Goal: Task Accomplishment & Management: Manage account settings

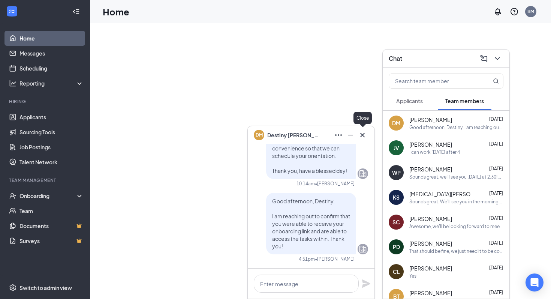
click at [363, 133] on icon "Cross" at bounding box center [362, 135] width 9 height 9
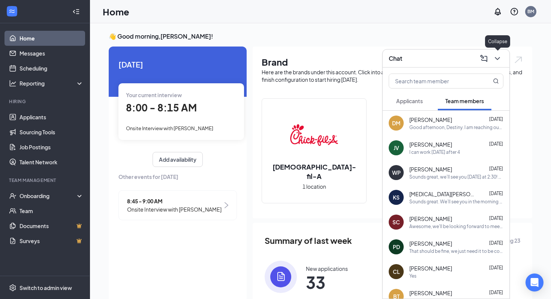
click at [496, 59] on icon "ChevronDown" at bounding box center [497, 58] width 9 height 9
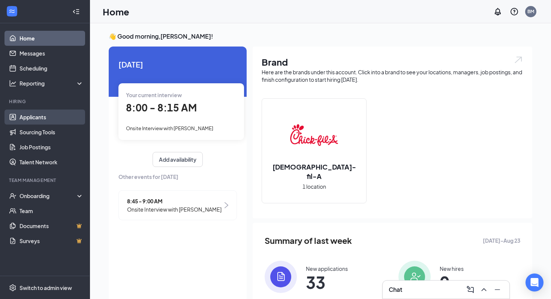
click at [44, 118] on link "Applicants" at bounding box center [52, 117] width 64 height 15
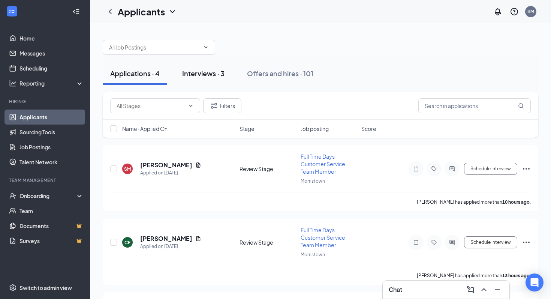
click at [208, 75] on div "Interviews · 3" at bounding box center [203, 73] width 42 height 9
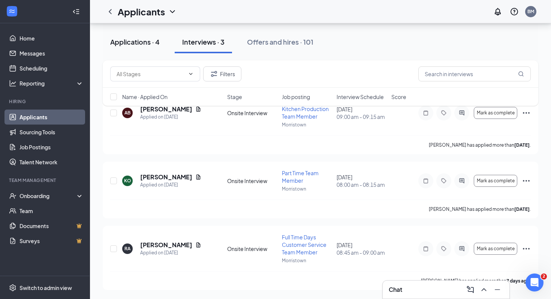
click at [130, 40] on div "Applications · 4" at bounding box center [135, 41] width 50 height 9
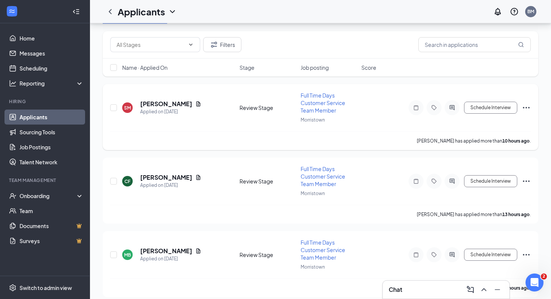
scroll to position [140, 0]
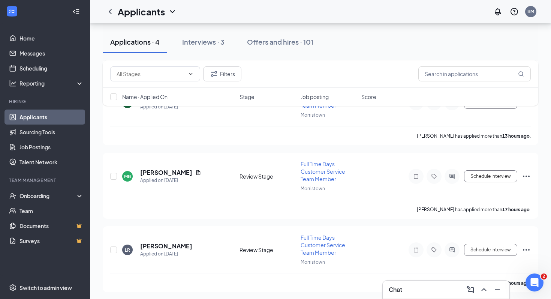
click at [145, 39] on div "Applications · 4" at bounding box center [135, 41] width 50 height 9
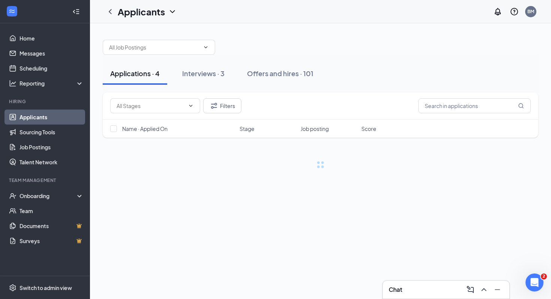
scroll to position [0, 0]
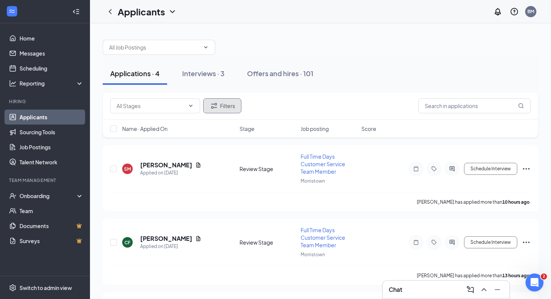
click at [228, 107] on button "Filters" at bounding box center [222, 105] width 38 height 15
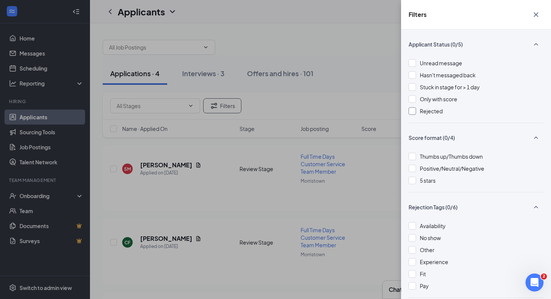
click at [415, 111] on div at bounding box center [413, 111] width 8 height 8
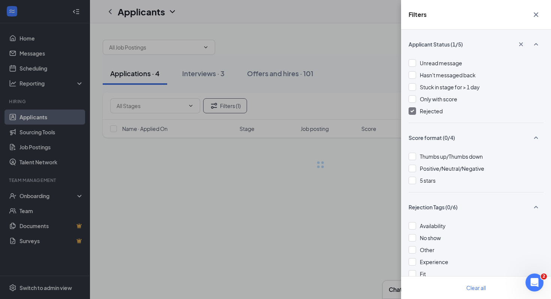
click at [372, 104] on div "Filters Applicant Status (1/5) Unread message Hasn't messaged back Stuck in sta…" at bounding box center [275, 149] width 551 height 299
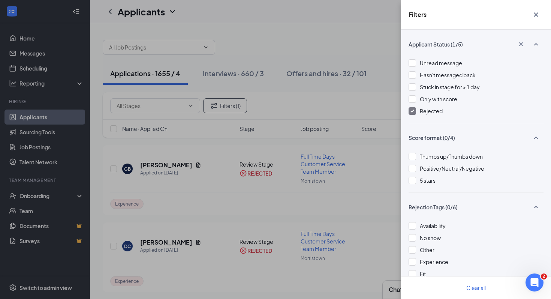
click at [538, 14] on icon "Cross" at bounding box center [536, 14] width 9 height 9
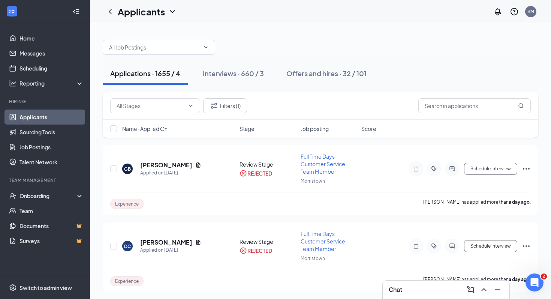
click at [461, 116] on div "Filters (1)" at bounding box center [321, 105] width 436 height 27
click at [453, 105] on input "text" at bounding box center [475, 105] width 113 height 15
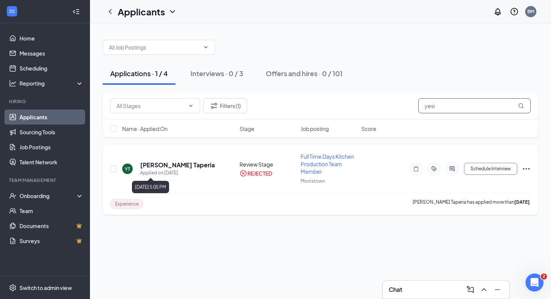
type input "yesi"
click at [173, 165] on h5 "[PERSON_NAME] Taperia" at bounding box center [177, 165] width 75 height 8
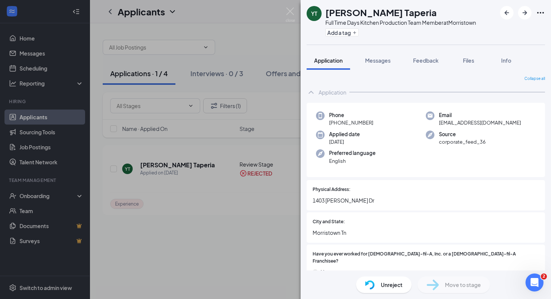
click at [383, 284] on span "Unreject" at bounding box center [392, 285] width 22 height 8
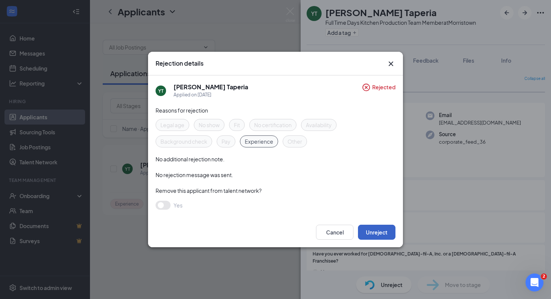
click at [378, 234] on button "Unreject" at bounding box center [377, 232] width 38 height 15
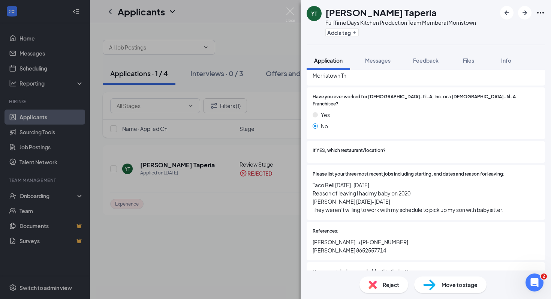
scroll to position [158, 0]
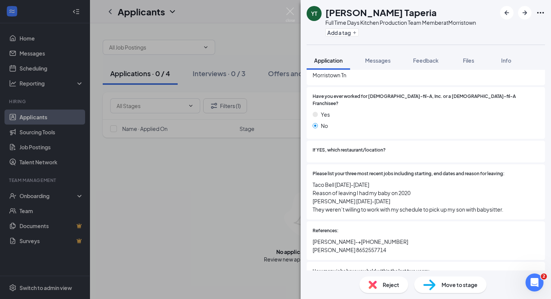
click at [237, 180] on div "YT [PERSON_NAME] Taperia Full Time Days Kitchen Production Team Member at [GEOG…" at bounding box center [275, 149] width 551 height 299
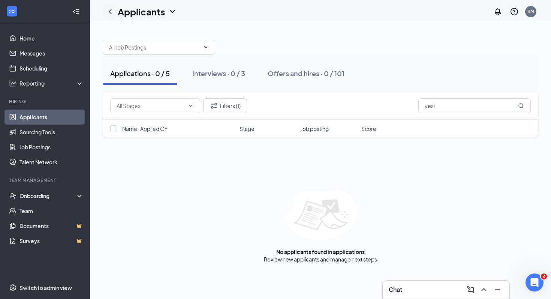
click at [114, 12] on icon "ChevronLeft" at bounding box center [110, 11] width 9 height 9
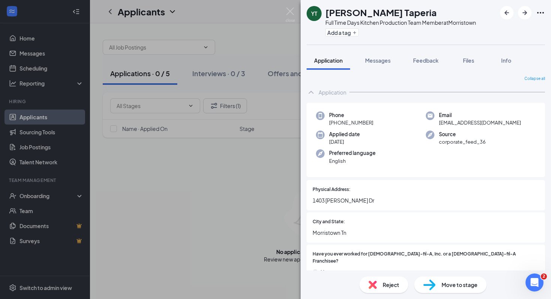
click at [42, 120] on div "YT [PERSON_NAME] Taperia Full Time Days Kitchen Production Team Member at [GEOG…" at bounding box center [275, 149] width 551 height 299
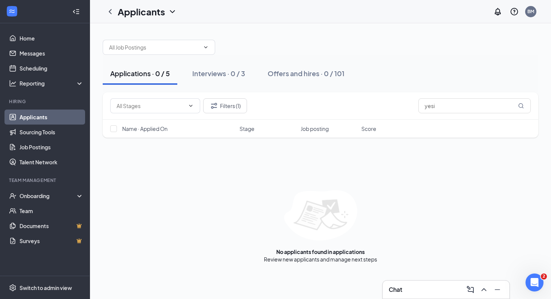
click at [41, 118] on link "Applicants" at bounding box center [52, 117] width 64 height 15
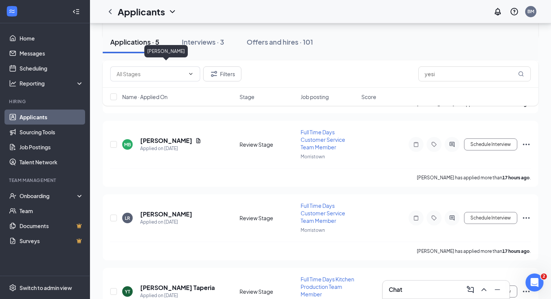
scroll to position [212, 0]
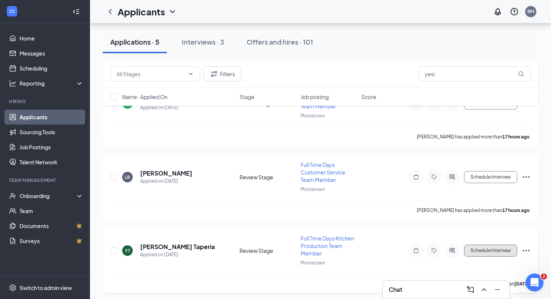
click at [488, 249] on button "Schedule Interview" at bounding box center [490, 251] width 53 height 12
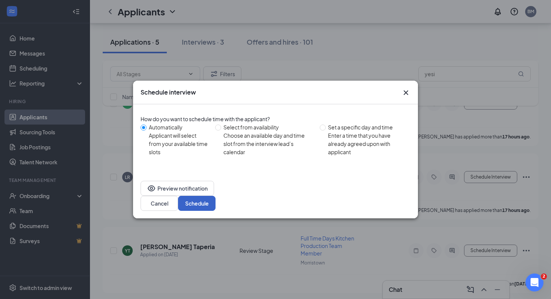
click at [216, 196] on button "Schedule" at bounding box center [197, 203] width 38 height 15
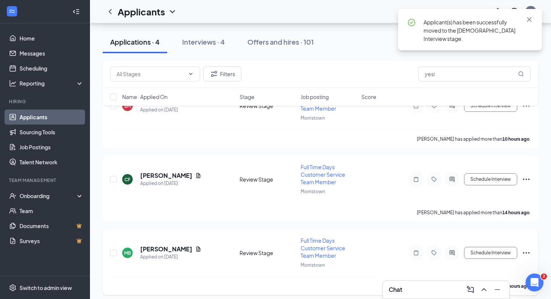
scroll to position [0, 0]
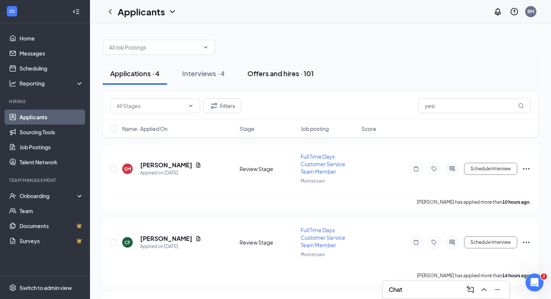
click at [308, 75] on div "Offers and hires · 101" at bounding box center [281, 73] width 66 height 9
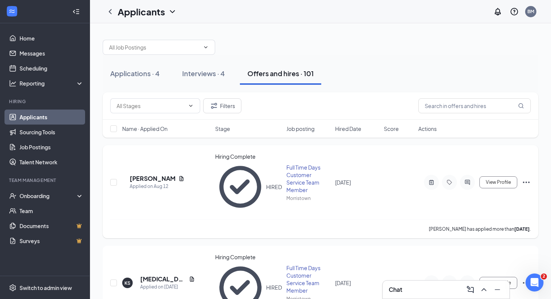
scroll to position [11, 0]
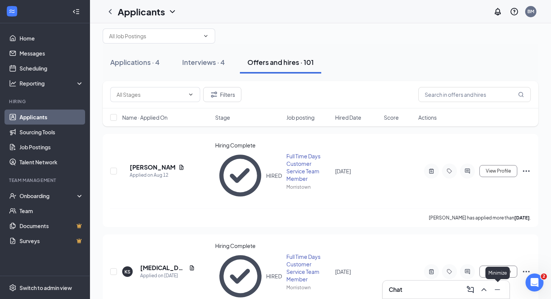
click at [485, 293] on icon "ChevronUp" at bounding box center [484, 289] width 9 height 9
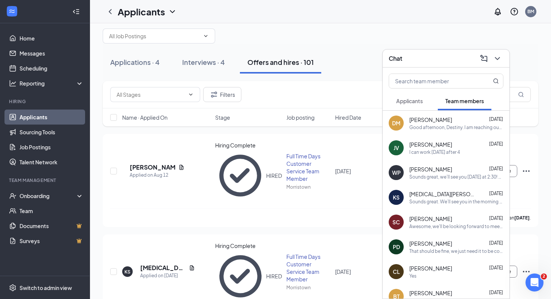
click at [456, 127] on div "Good afternoon, Destiny. I am reaching out to confirm that you were able to rec…" at bounding box center [457, 127] width 94 height 6
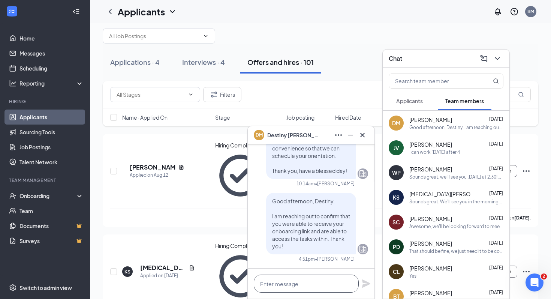
click at [304, 278] on textarea at bounding box center [306, 284] width 105 height 18
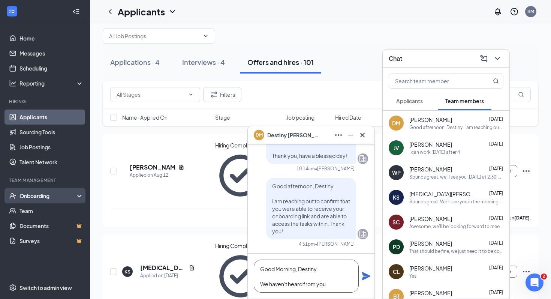
type textarea "Good Morning, Destiny. We haven't heard from you"
click at [62, 197] on div "Onboarding" at bounding box center [49, 196] width 58 height 8
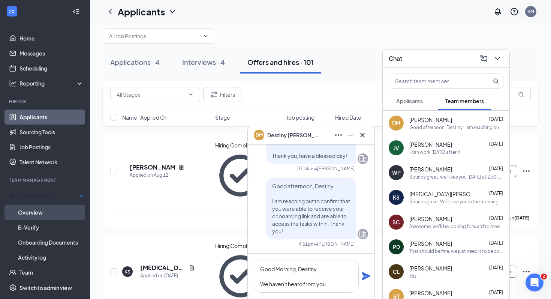
click at [60, 213] on link "Overview" at bounding box center [51, 212] width 66 height 15
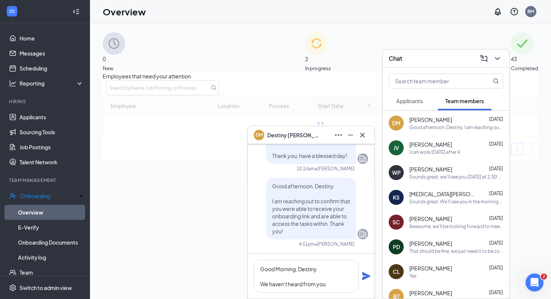
click at [324, 59] on span "2" at bounding box center [318, 59] width 26 height 8
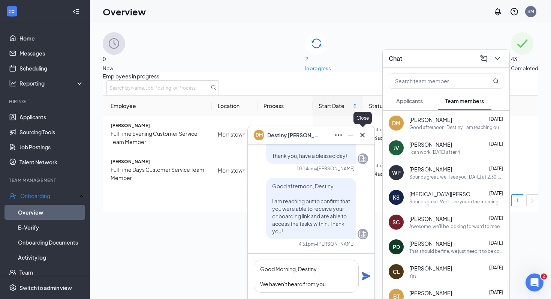
click at [365, 138] on icon "Cross" at bounding box center [362, 135] width 9 height 9
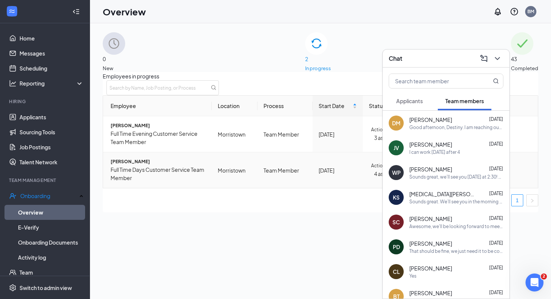
click at [132, 165] on span "[PERSON_NAME]" at bounding box center [158, 161] width 95 height 7
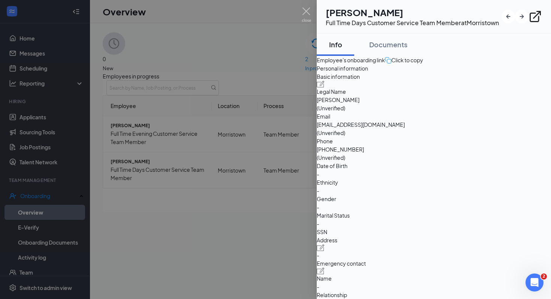
click at [224, 203] on div at bounding box center [275, 149] width 551 height 299
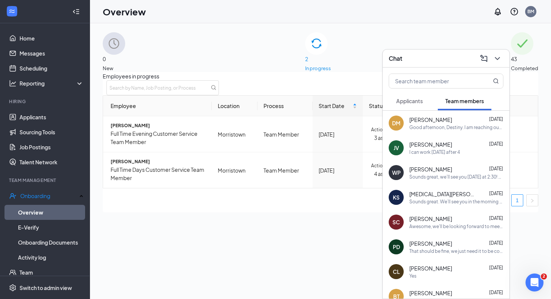
click at [500, 62] on icon "ChevronDown" at bounding box center [497, 58] width 9 height 9
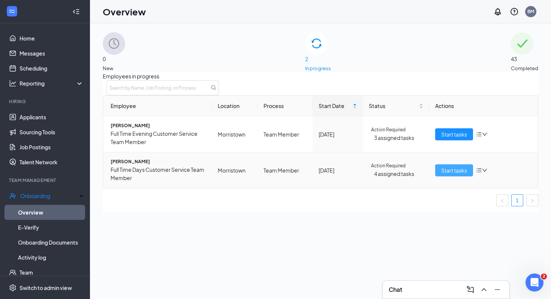
click at [444, 174] on span "Start tasks" at bounding box center [455, 170] width 26 height 8
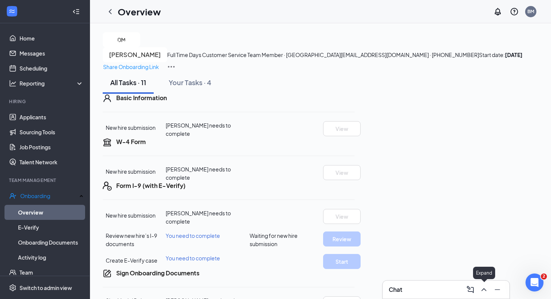
click at [485, 286] on icon "ChevronUp" at bounding box center [484, 289] width 9 height 9
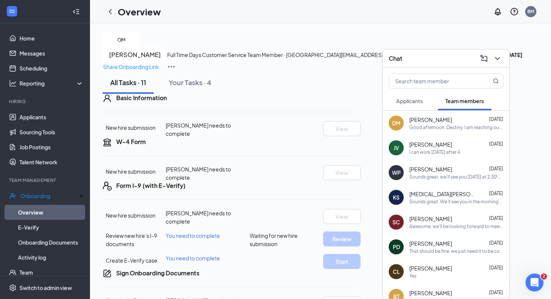
click at [445, 129] on div "Good afternoon, Destiny. I am reaching out to confirm that you were able to rec…" at bounding box center [457, 127] width 94 height 6
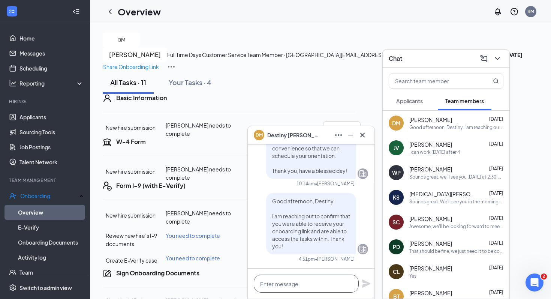
click at [319, 279] on textarea at bounding box center [306, 284] width 105 height 18
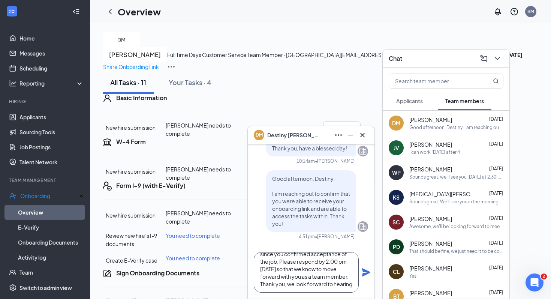
scroll to position [38, 0]
type textarea "Good Morning, Destiny. We haven't heard back from you since you confirmed accep…"
click at [371, 275] on icon "Plane" at bounding box center [366, 272] width 9 height 9
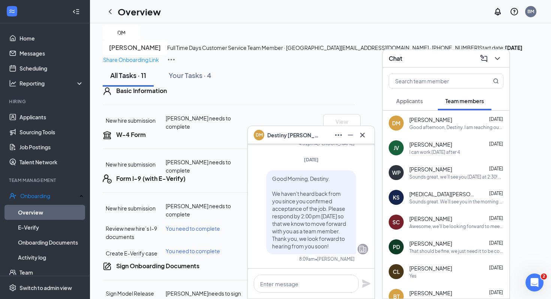
scroll to position [0, 0]
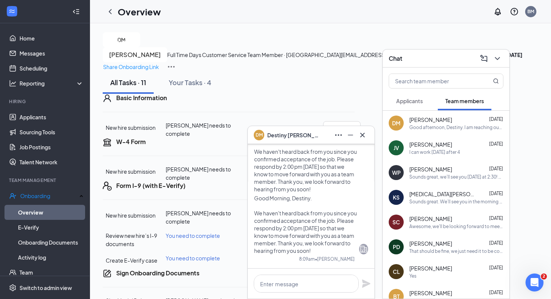
click at [364, 136] on icon "Cross" at bounding box center [363, 134] width 5 height 5
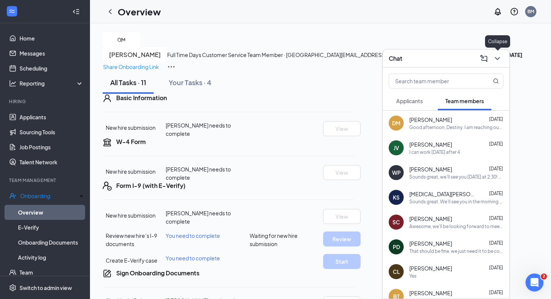
click at [497, 62] on icon "ChevronDown" at bounding box center [497, 58] width 9 height 9
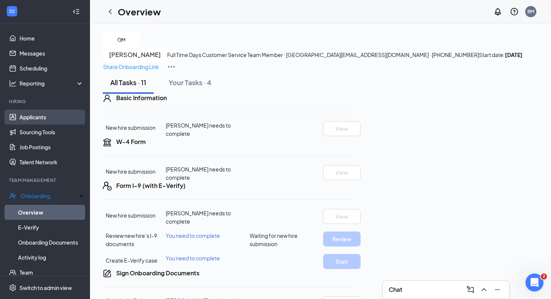
click at [50, 119] on link "Applicants" at bounding box center [52, 117] width 64 height 15
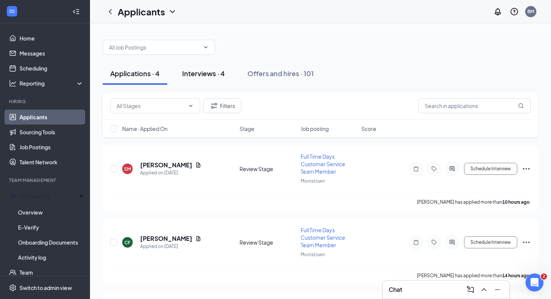
click at [188, 81] on button "Interviews · 4" at bounding box center [204, 73] width 58 height 23
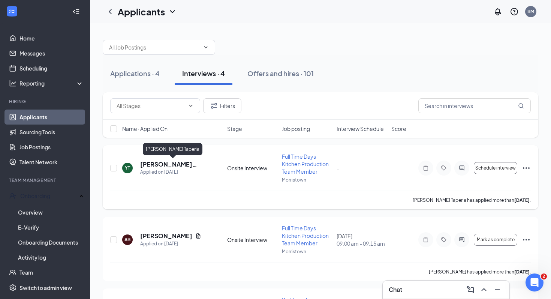
click at [169, 163] on h5 "[PERSON_NAME] Taperia" at bounding box center [173, 164] width 67 height 8
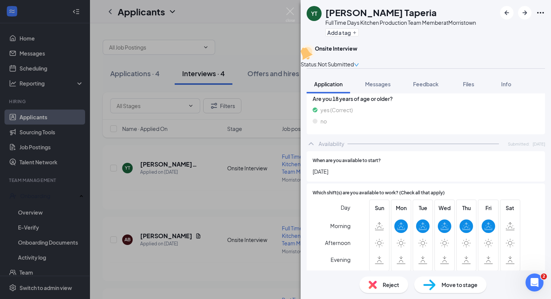
scroll to position [695, 0]
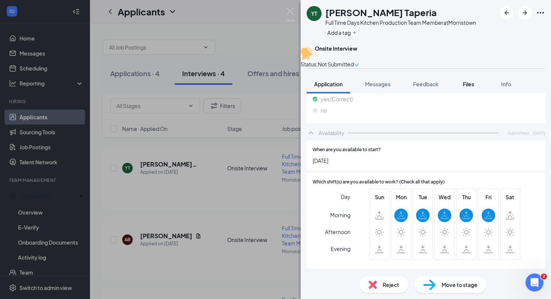
click at [465, 87] on span "Files" at bounding box center [468, 84] width 11 height 7
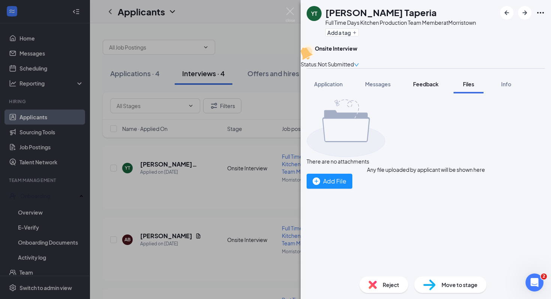
click at [431, 87] on span "Feedback" at bounding box center [426, 84] width 26 height 7
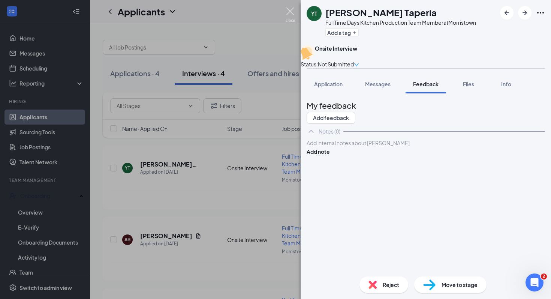
click at [292, 14] on img at bounding box center [290, 15] width 9 height 15
